Goal: Information Seeking & Learning: Learn about a topic

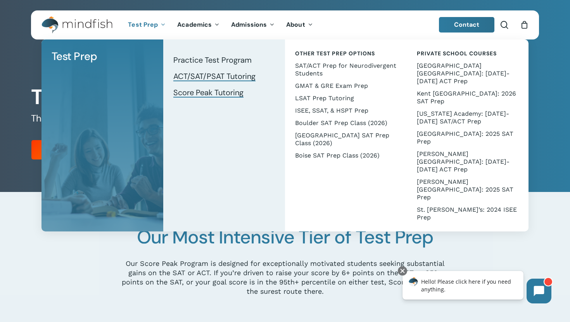
click at [245, 77] on span "ACT/SAT/PSAT Tutoring" at bounding box center [214, 76] width 82 height 10
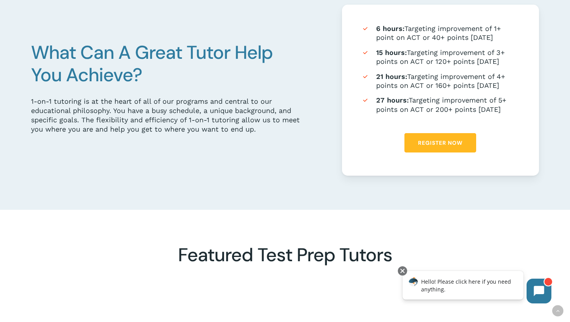
scroll to position [470, 0]
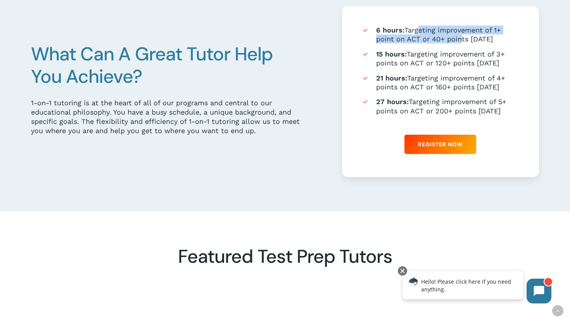
drag, startPoint x: 415, startPoint y: 26, endPoint x: 459, endPoint y: 40, distance: 45.6
click at [459, 41] on li "6 hours: Targeting improvement of 1+ point on ACT or 40+ points on SAT" at bounding box center [440, 35] width 158 height 18
click at [459, 40] on li "6 hours: Targeting improvement of 1+ point on ACT or 40+ points on SAT" at bounding box center [440, 35] width 158 height 18
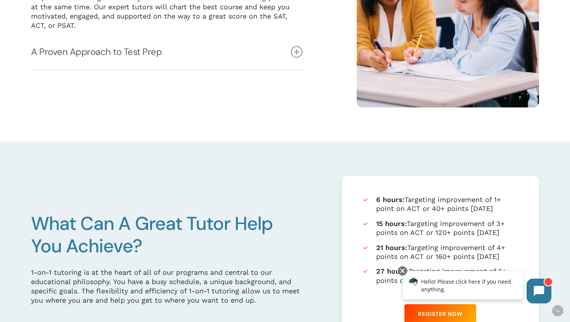
scroll to position [208, 0]
